Goal: Information Seeking & Learning: Find specific fact

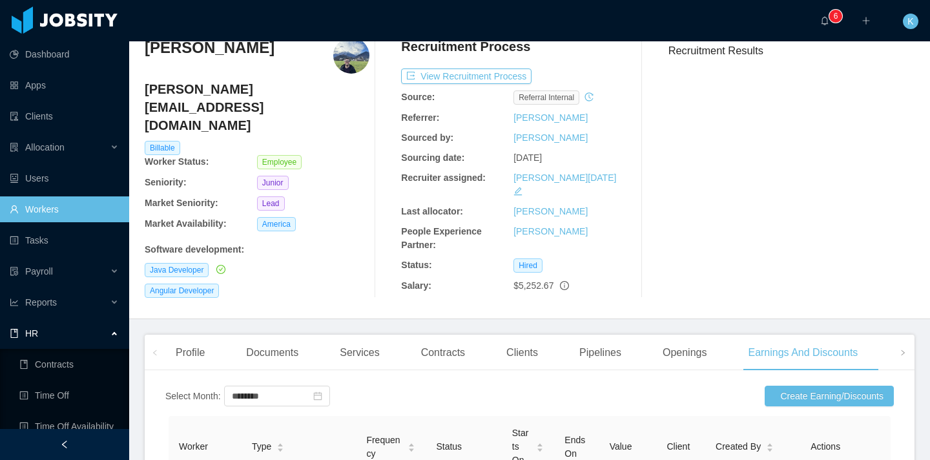
scroll to position [77, 0]
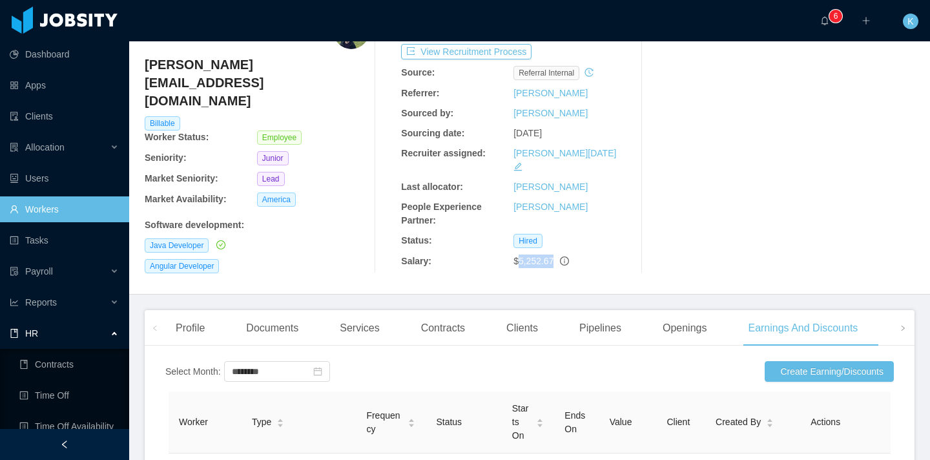
drag, startPoint x: 513, startPoint y: 249, endPoint x: 553, endPoint y: 249, distance: 40.0
click at [553, 254] on div "$5,252.67" at bounding box center [569, 261] width 112 height 14
click at [502, 254] on div "Salary: $5,252.67" at bounding box center [513, 261] width 225 height 14
click at [502, 254] on div "Salary:" at bounding box center [457, 261] width 112 height 14
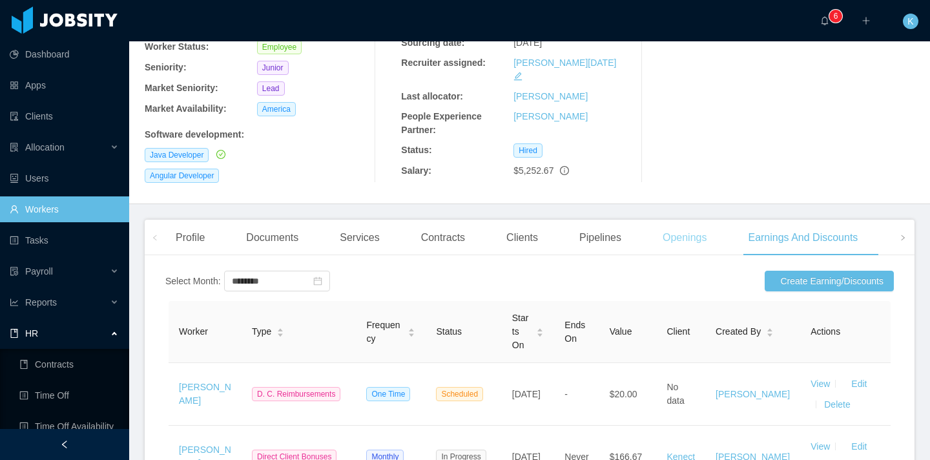
scroll to position [49, 0]
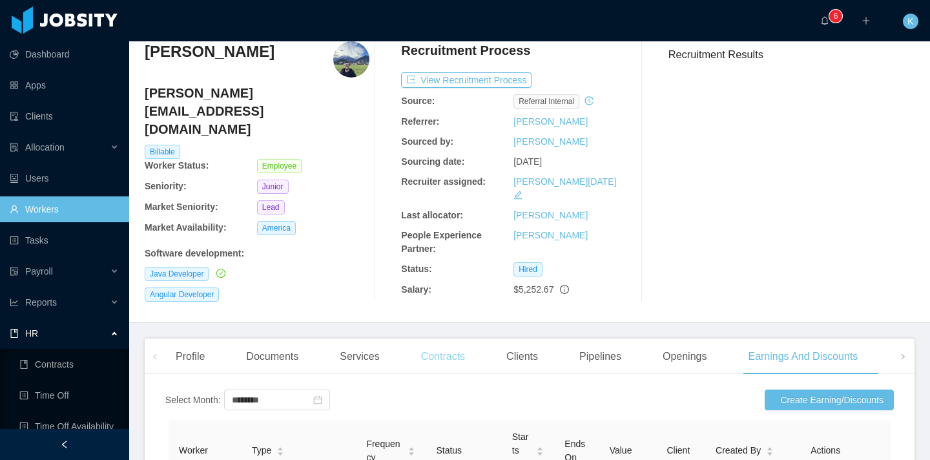
click at [428, 349] on div "Contracts" at bounding box center [443, 356] width 65 height 36
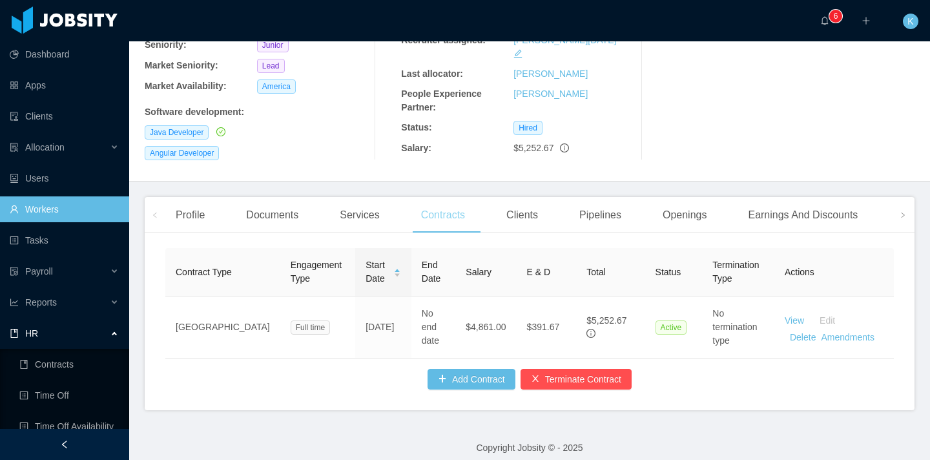
scroll to position [192, 0]
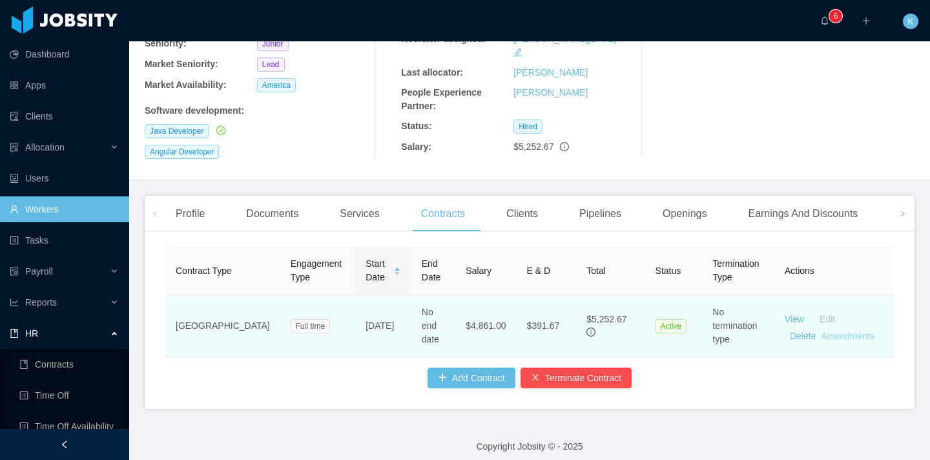
click at [844, 331] on link "Amendments" at bounding box center [847, 336] width 53 height 10
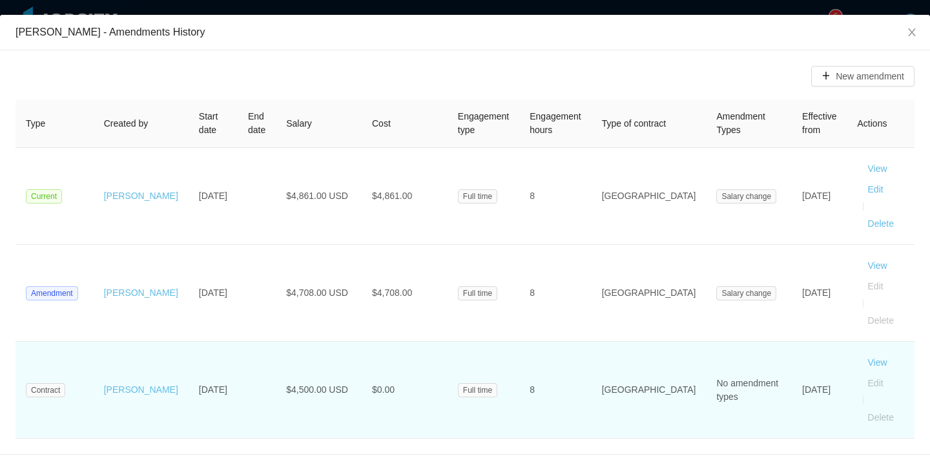
scroll to position [43, 0]
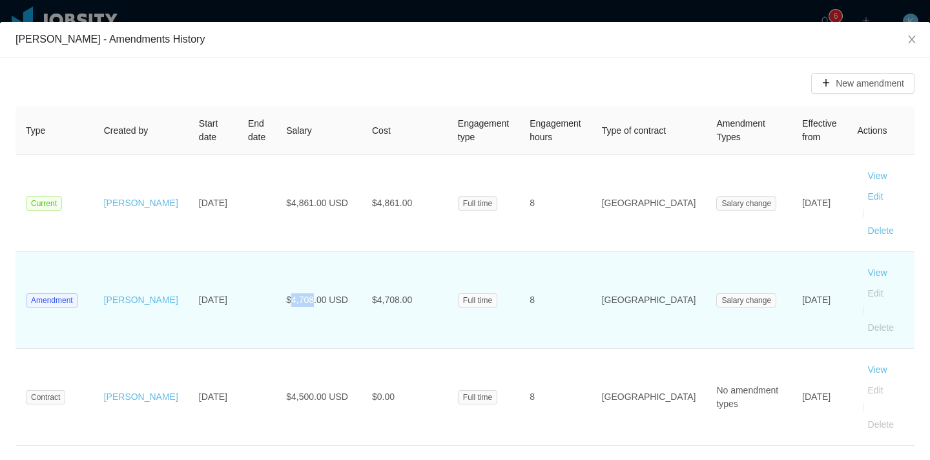
drag, startPoint x: 277, startPoint y: 282, endPoint x: 300, endPoint y: 280, distance: 22.7
click at [300, 294] on span "$4,708.00 USD" at bounding box center [317, 299] width 62 height 10
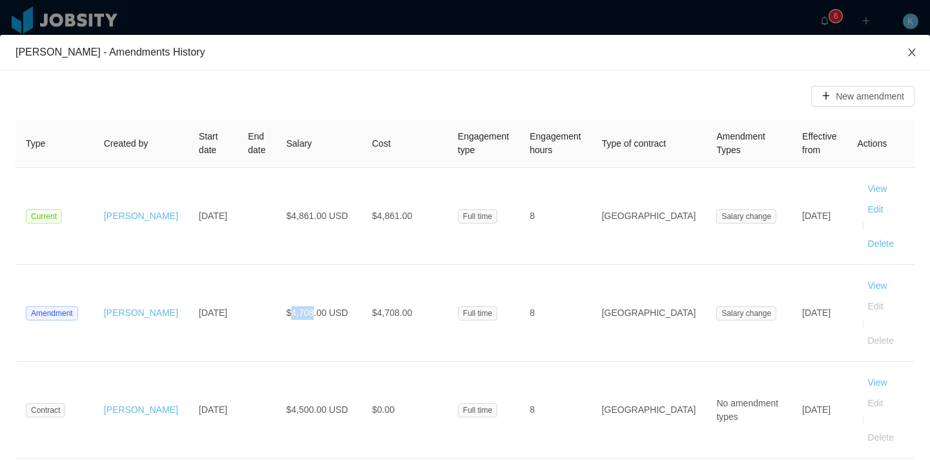
scroll to position [0, 0]
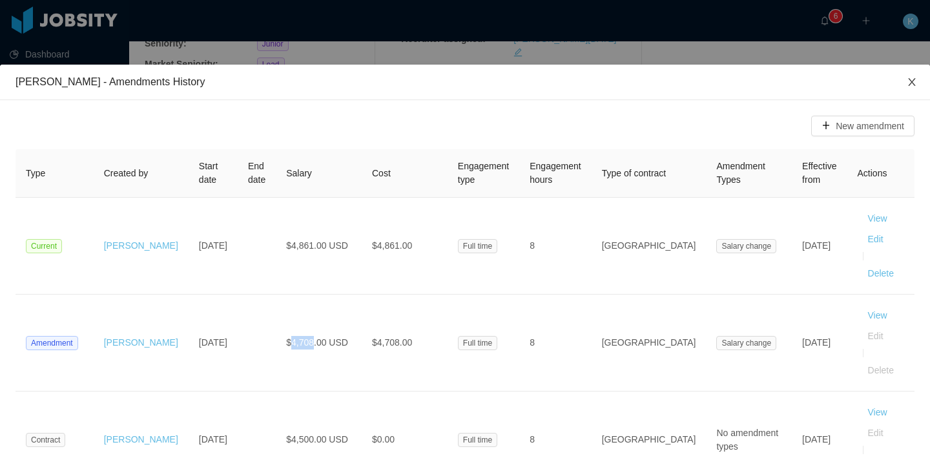
click at [907, 82] on icon "icon: close" at bounding box center [912, 82] width 10 height 10
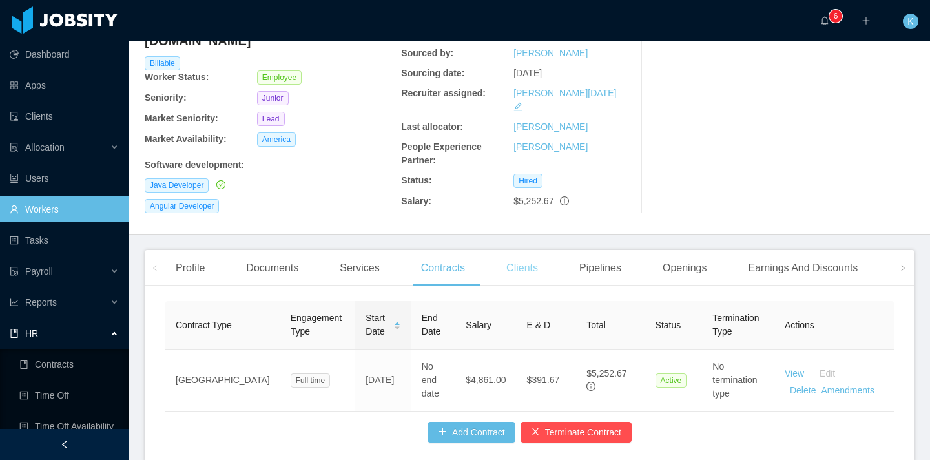
scroll to position [192, 0]
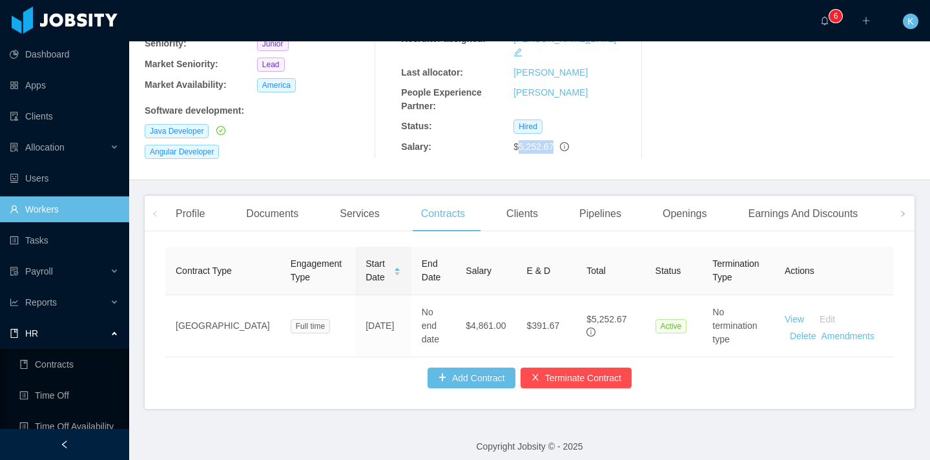
drag, startPoint x: 520, startPoint y: 134, endPoint x: 553, endPoint y: 135, distance: 32.3
click at [553, 141] on span "$5,252.67" at bounding box center [533, 146] width 40 height 10
copy span "5,252.67"
